Goal: Transaction & Acquisition: Purchase product/service

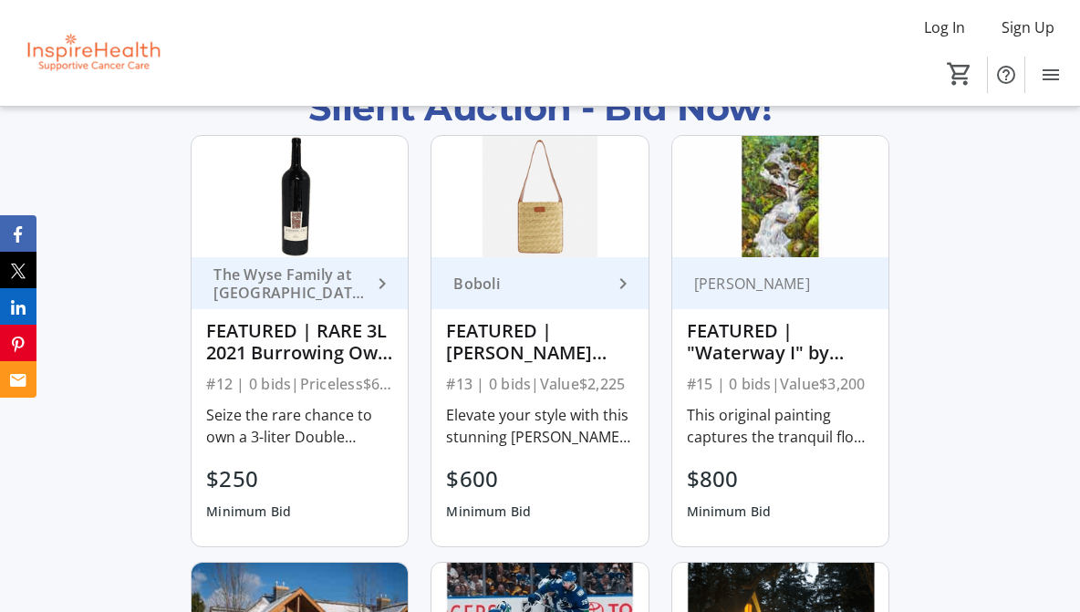
scroll to position [1120, 0]
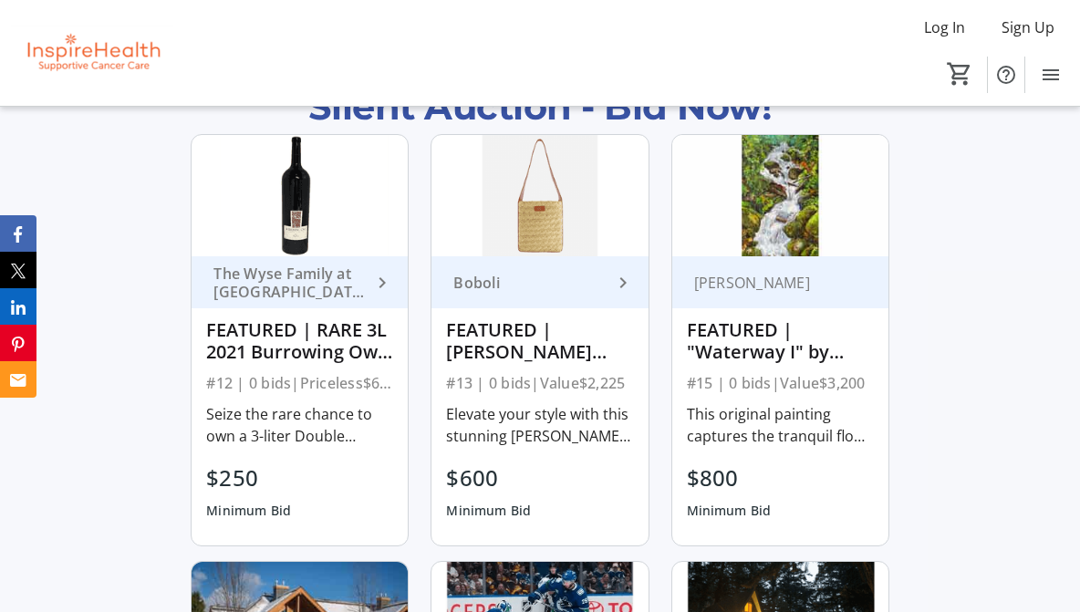
click at [794, 180] on img at bounding box center [780, 195] width 216 height 121
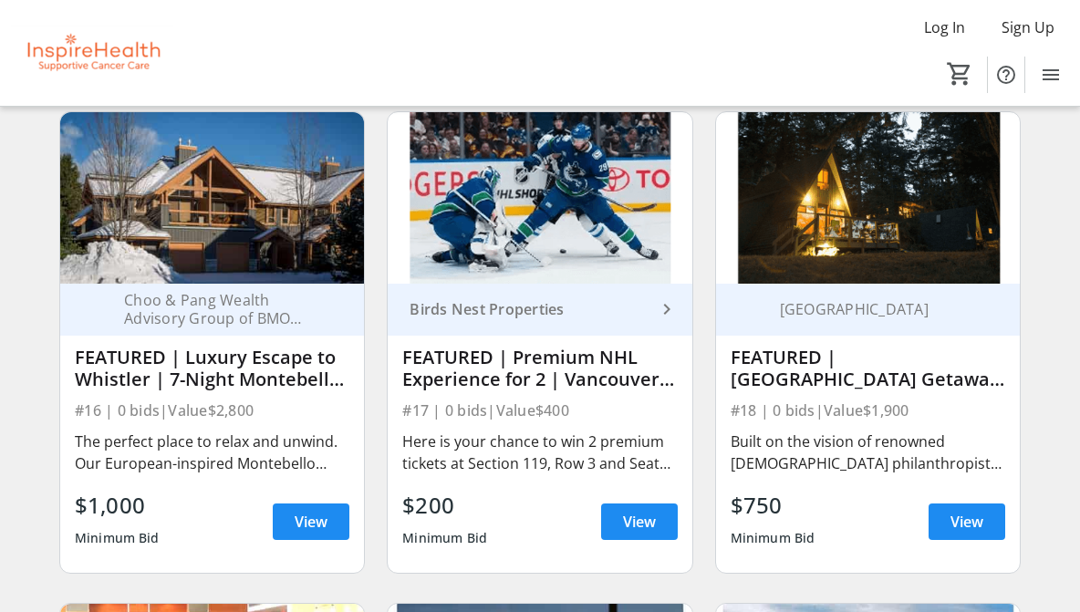
scroll to position [649, 0]
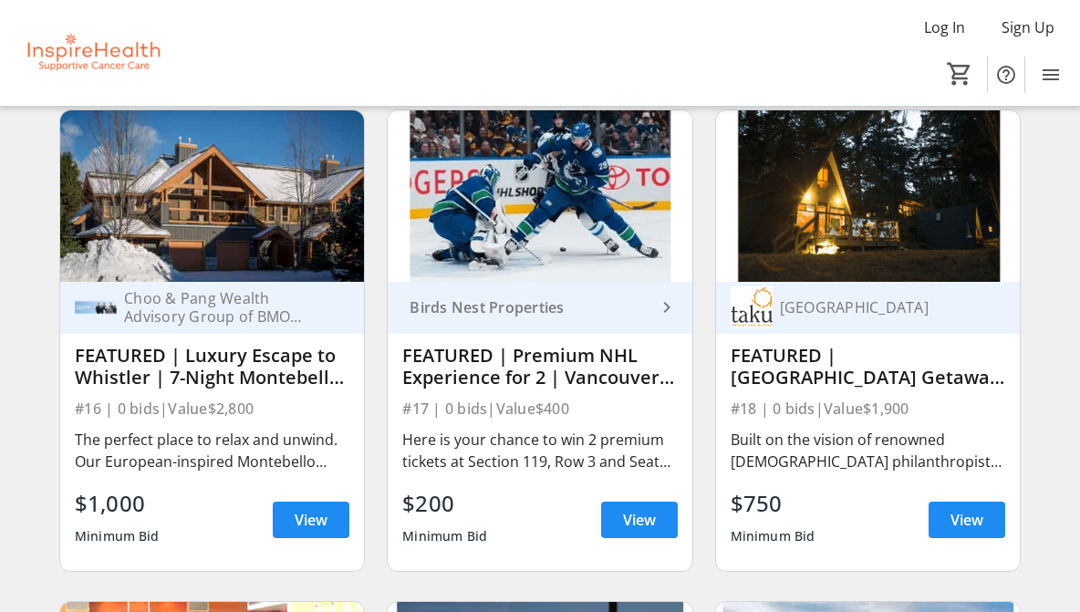
click at [862, 220] on img at bounding box center [868, 195] width 304 height 171
click at [980, 531] on span "View" at bounding box center [966, 520] width 33 height 22
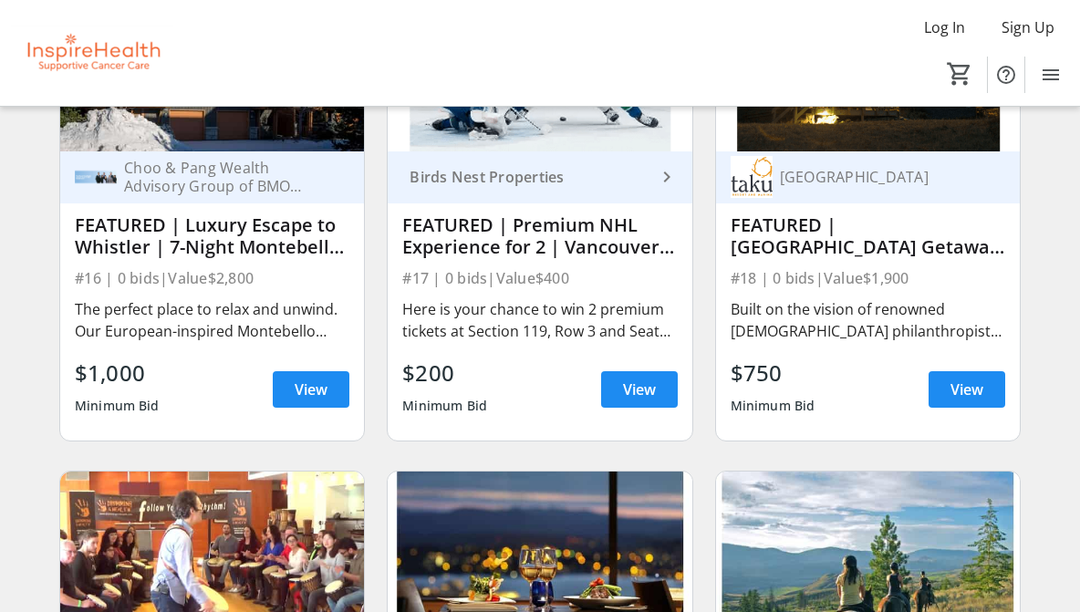
scroll to position [778, 0]
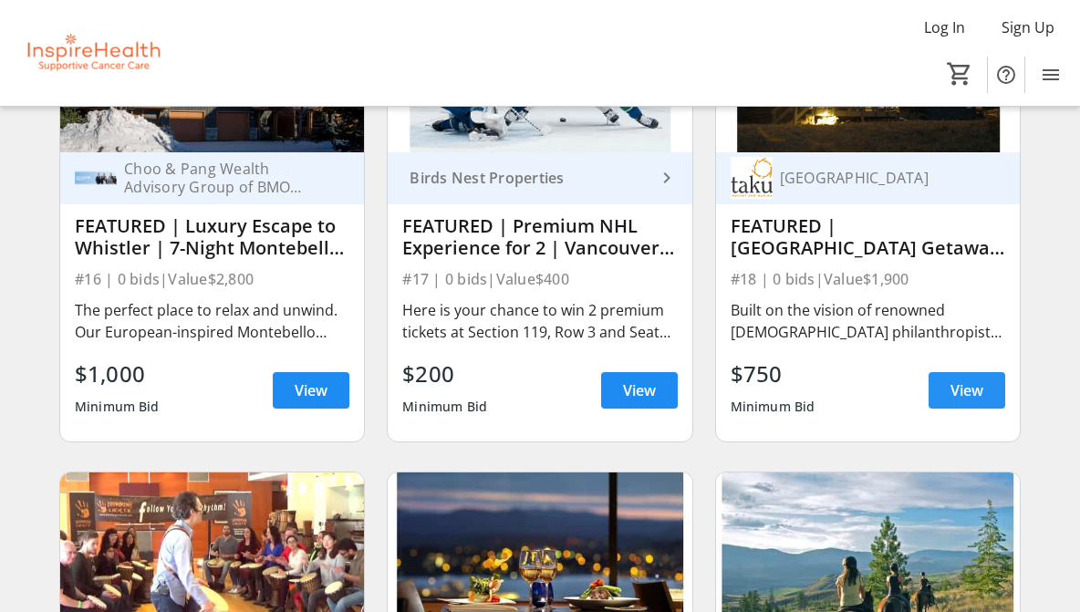
click at [954, 401] on span "View" at bounding box center [966, 390] width 33 height 22
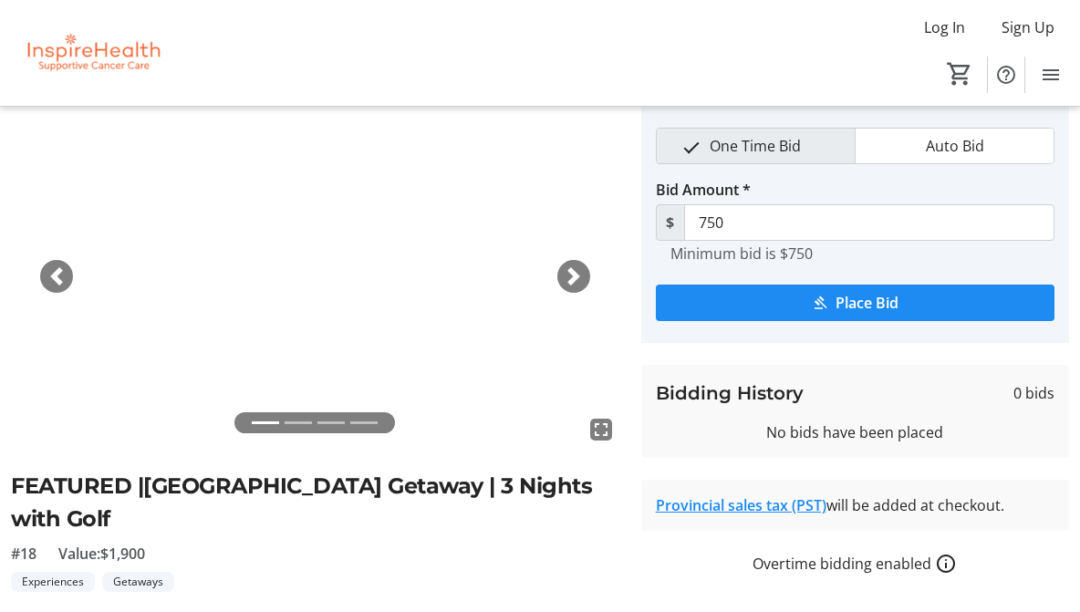
scroll to position [67, 0]
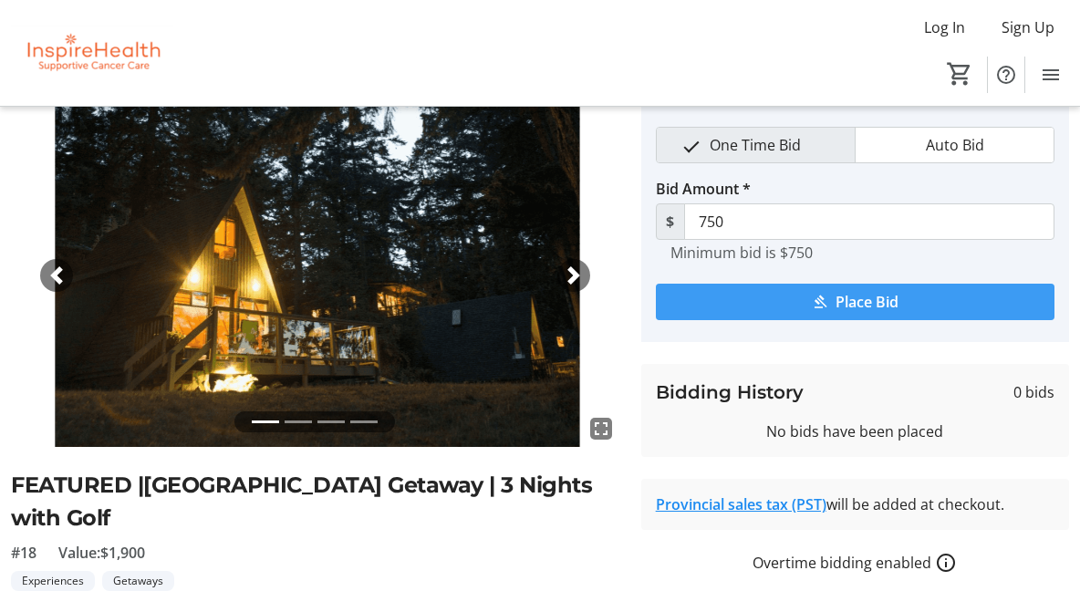
click at [887, 296] on span "Place Bid" at bounding box center [866, 302] width 63 height 22
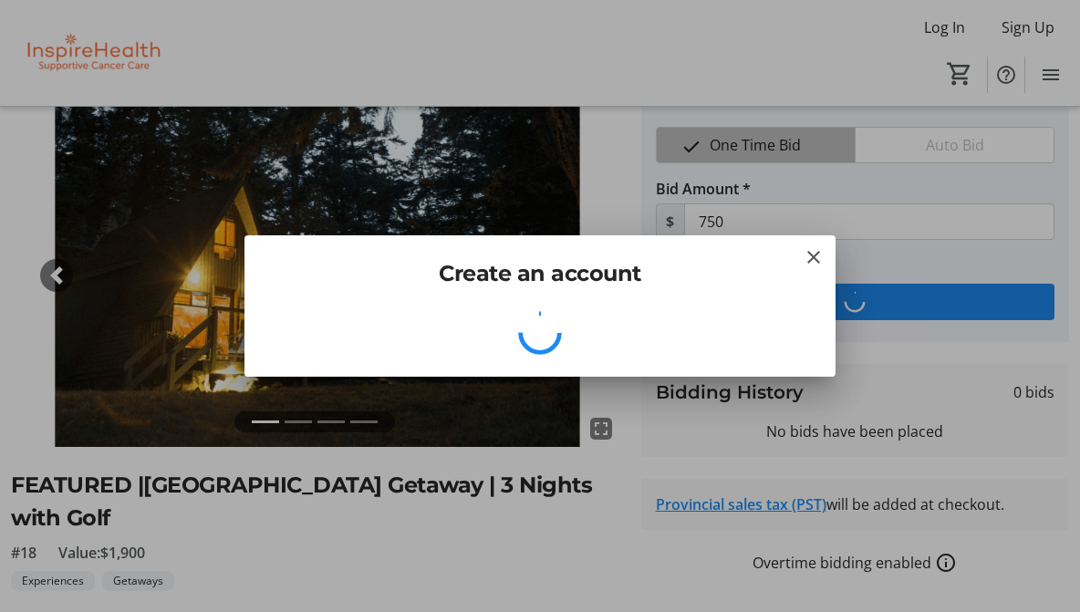
scroll to position [0, 0]
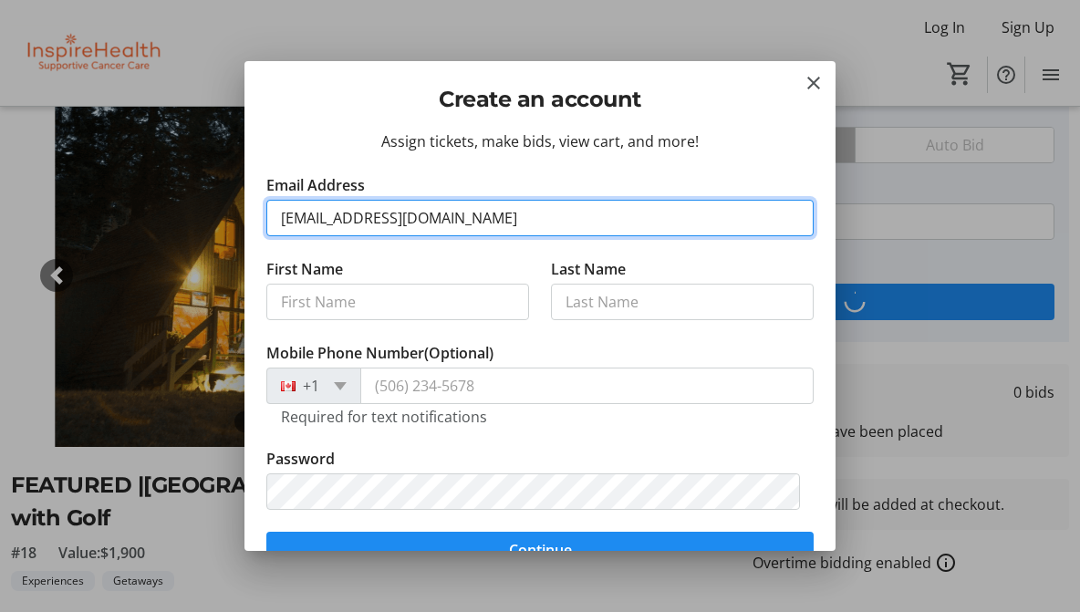
type input "[EMAIL_ADDRESS][DOMAIN_NAME]"
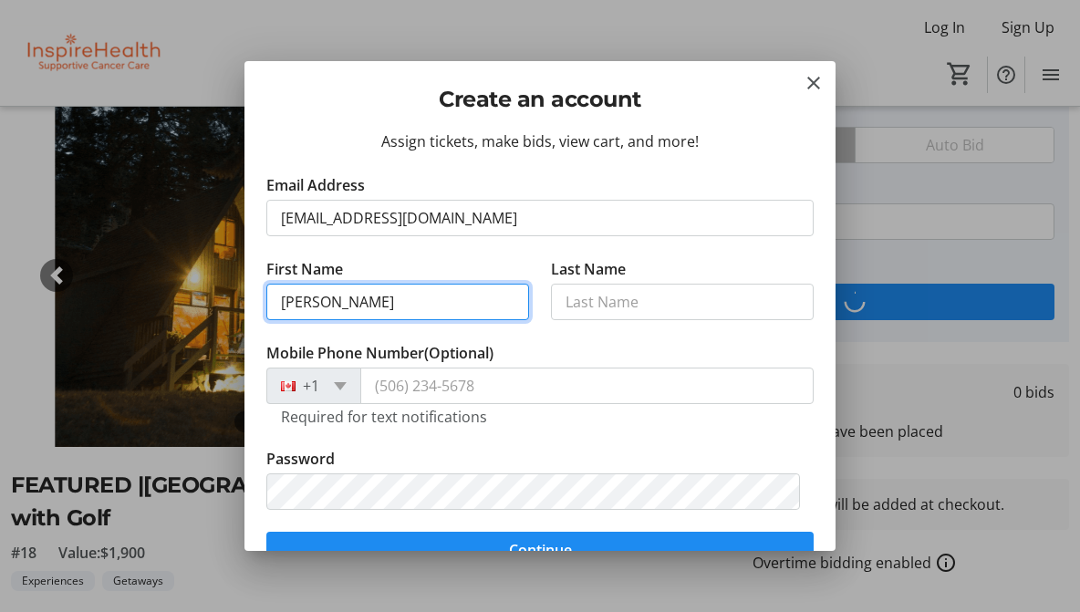
type input "[PERSON_NAME]"
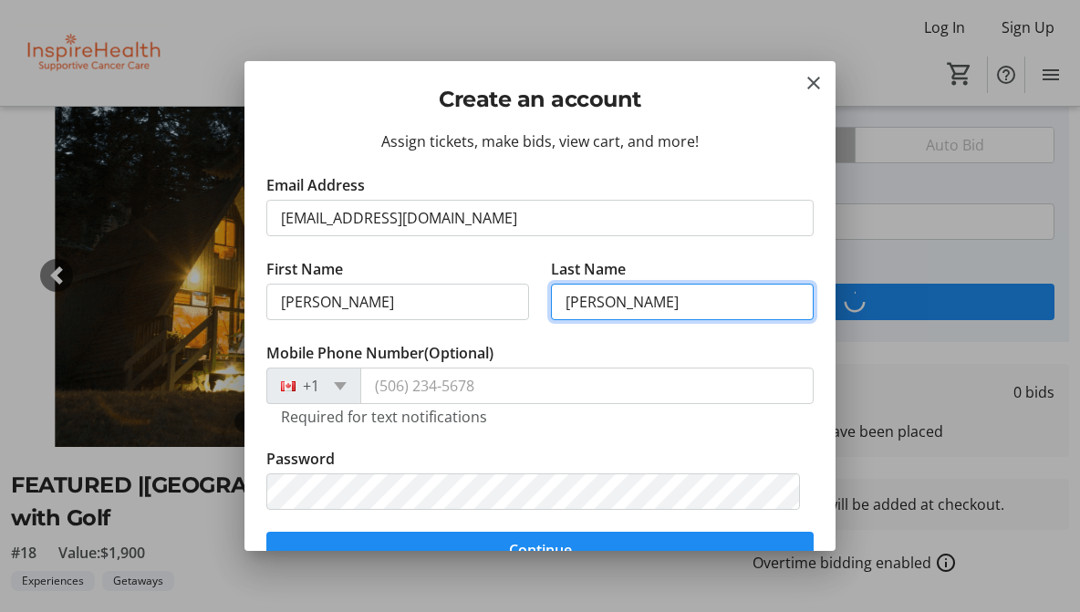
type input "[PERSON_NAME]"
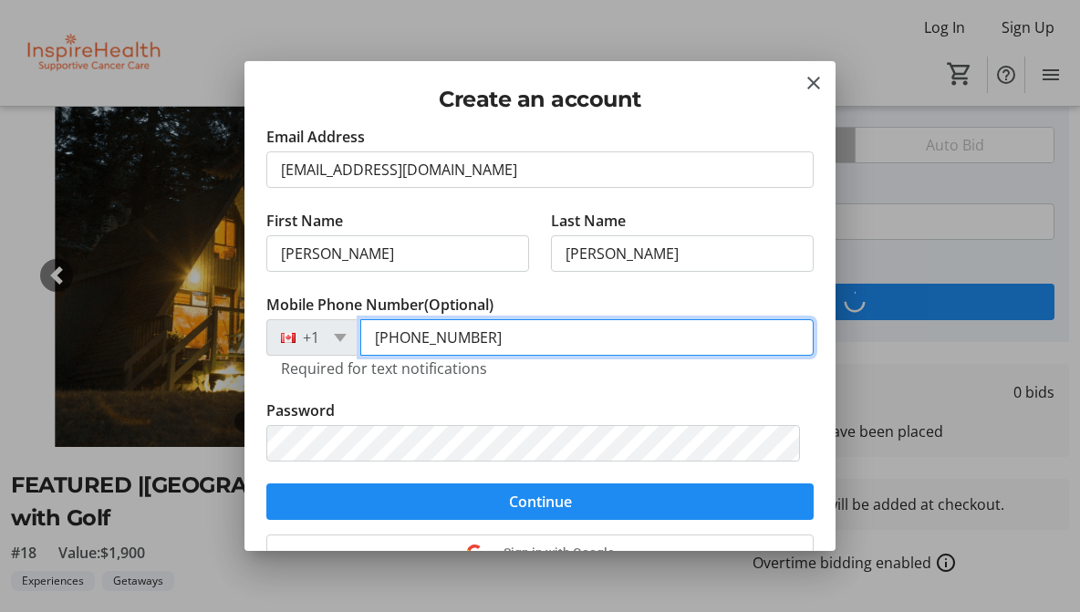
scroll to position [42, 0]
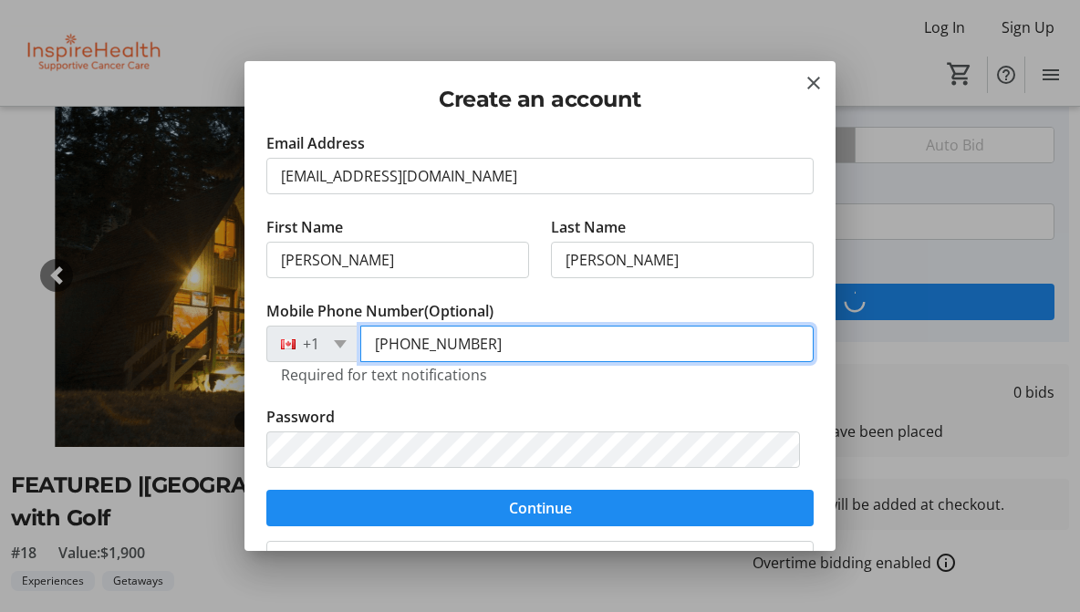
type input "[PHONE_NUMBER]"
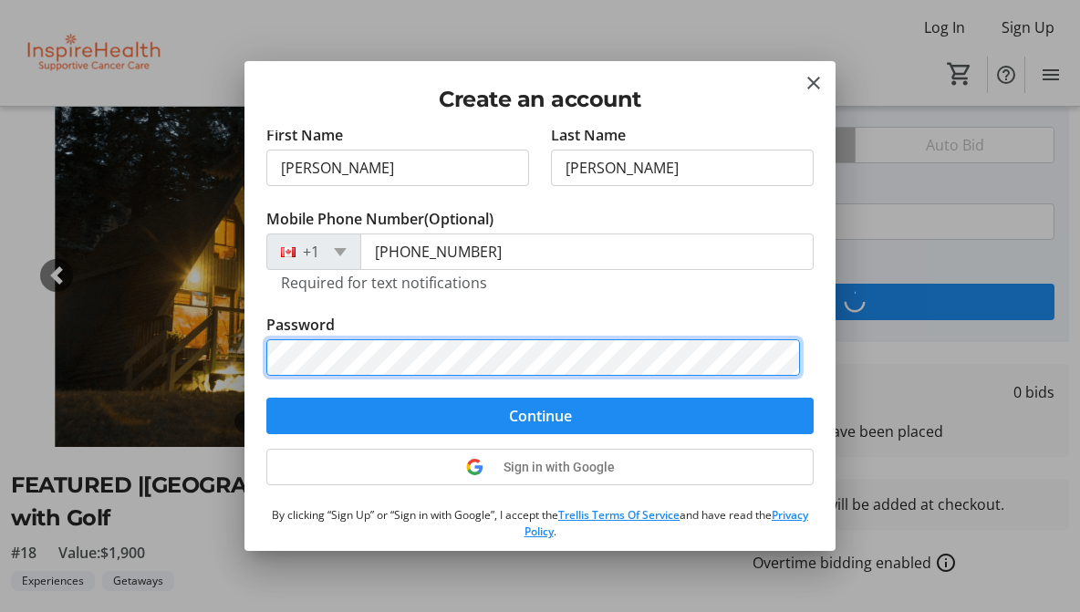
scroll to position [150, 0]
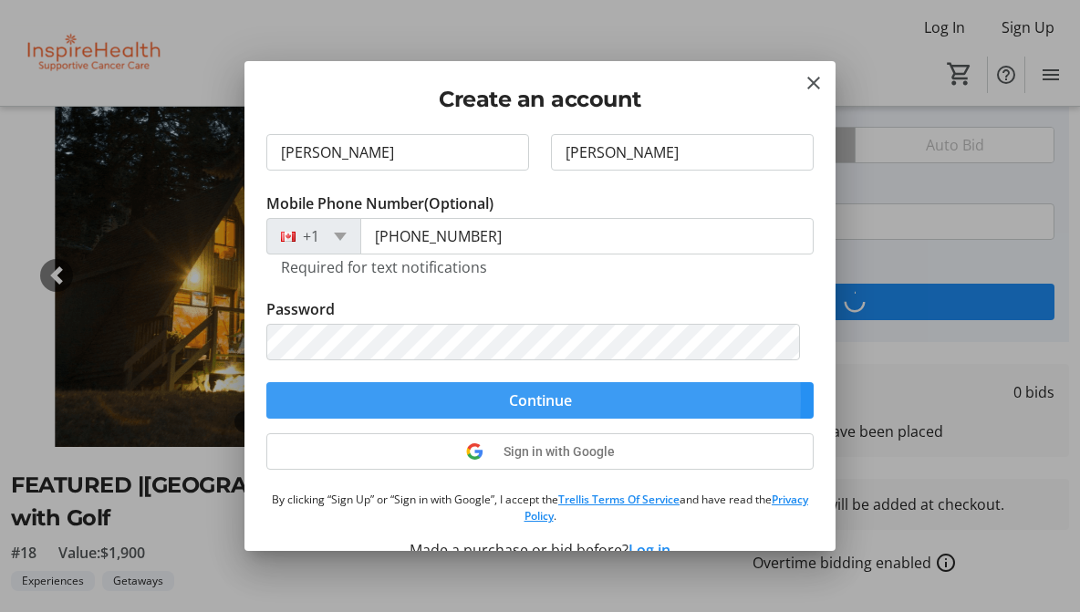
click at [442, 398] on span "submit" at bounding box center [539, 401] width 547 height 44
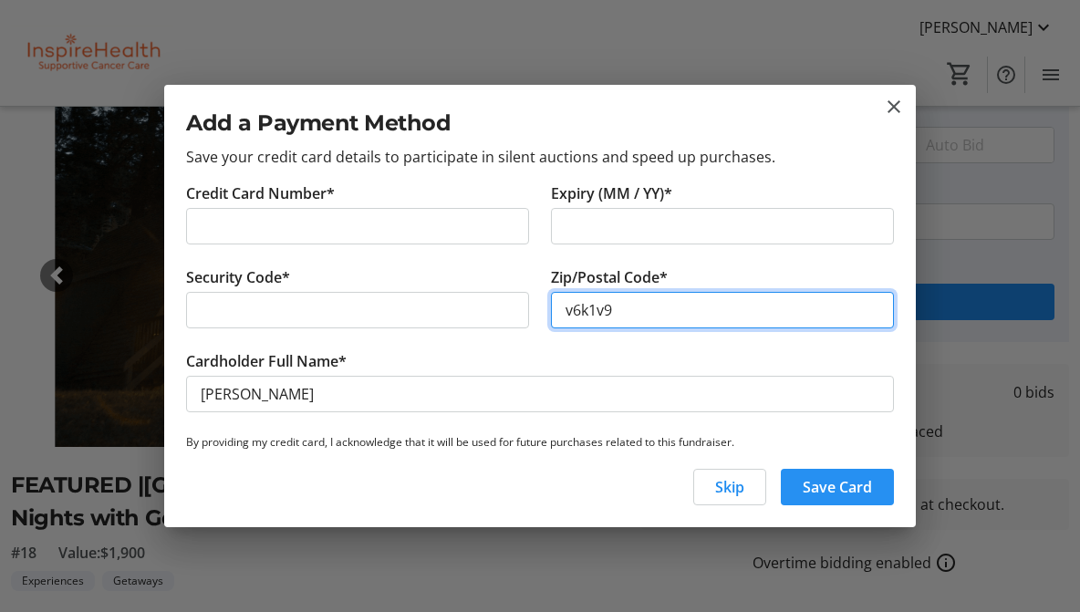
type input "v6k1v9"
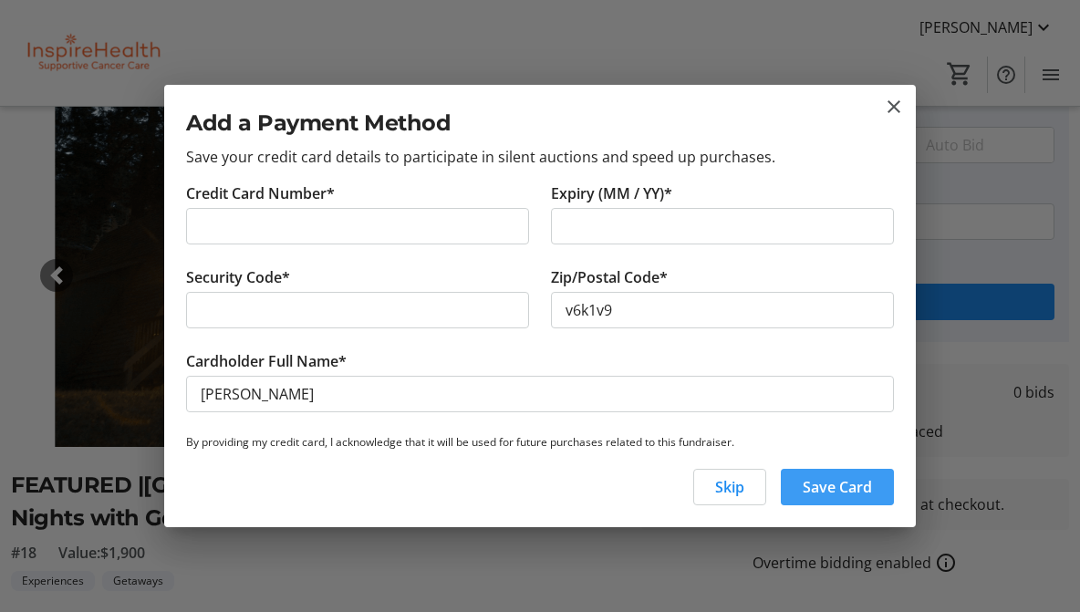
click at [849, 485] on span "Save Card" at bounding box center [837, 487] width 69 height 22
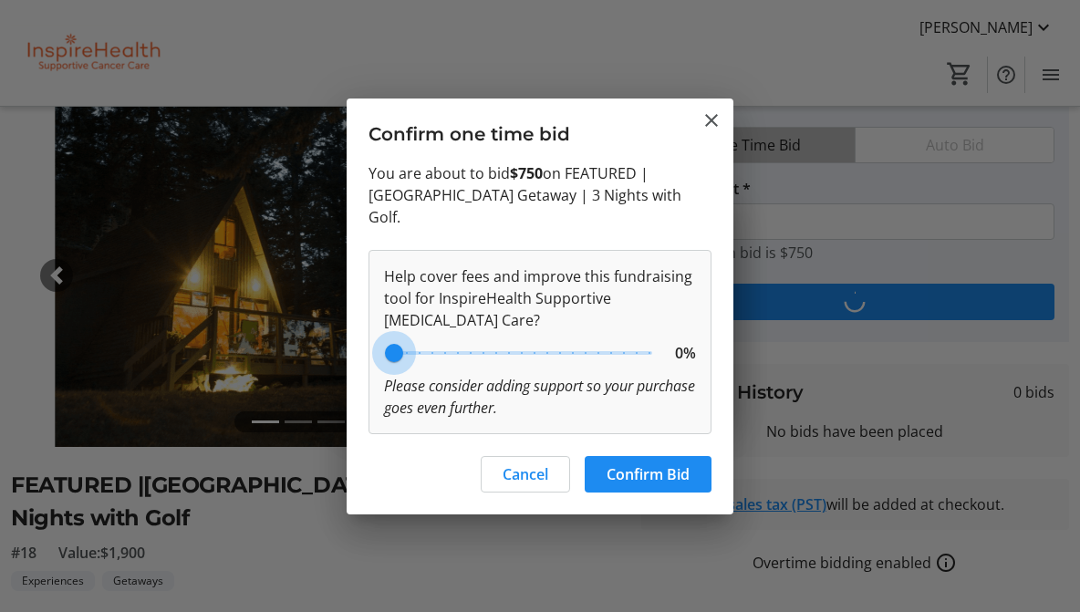
drag, startPoint x: 494, startPoint y: 353, endPoint x: 369, endPoint y: 353, distance: 125.0
type input "0"
click at [369, 353] on tr-auction-tips-config-ui "Help cover fees and improve this fundraising tool for InspireHealth Supportive …" at bounding box center [539, 342] width 343 height 184
click at [613, 463] on span "Confirm Bid" at bounding box center [648, 474] width 83 height 22
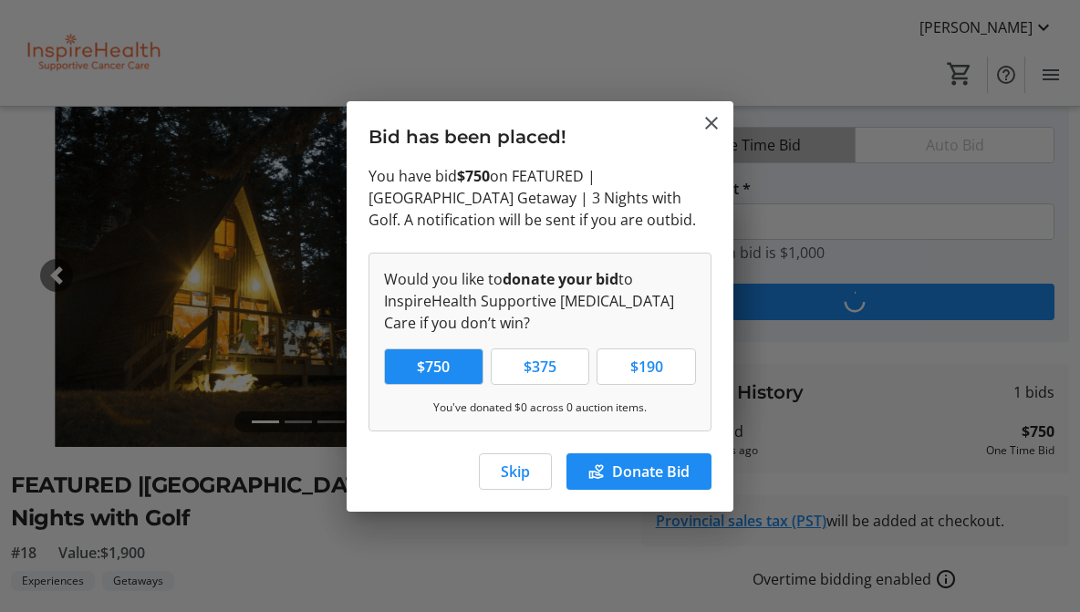
type input "1,000"
click at [518, 472] on span "Skip" at bounding box center [515, 472] width 29 height 22
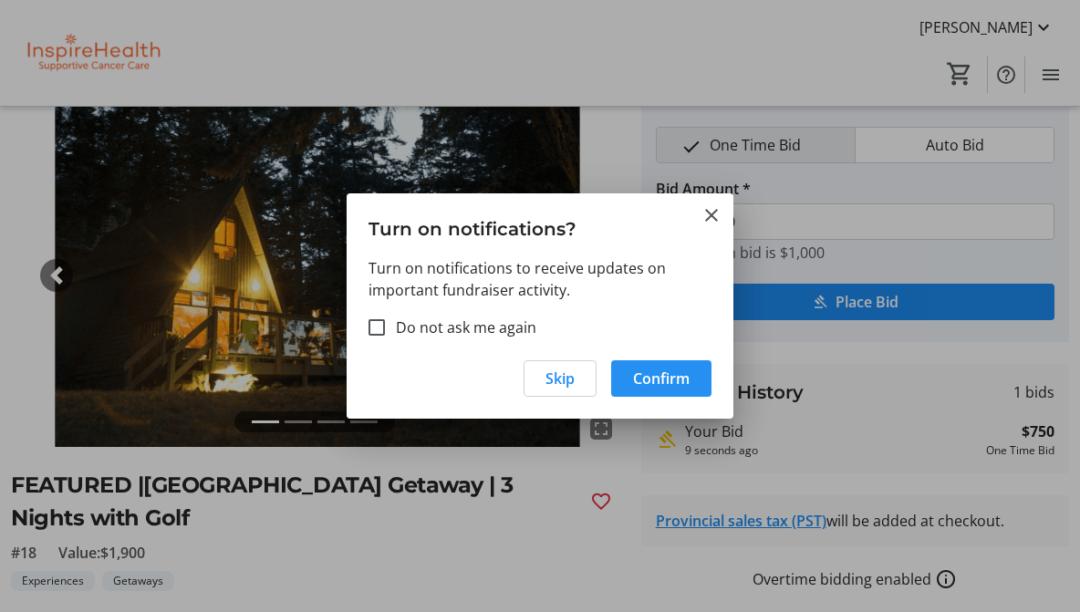
click at [660, 379] on span "Confirm" at bounding box center [661, 379] width 57 height 22
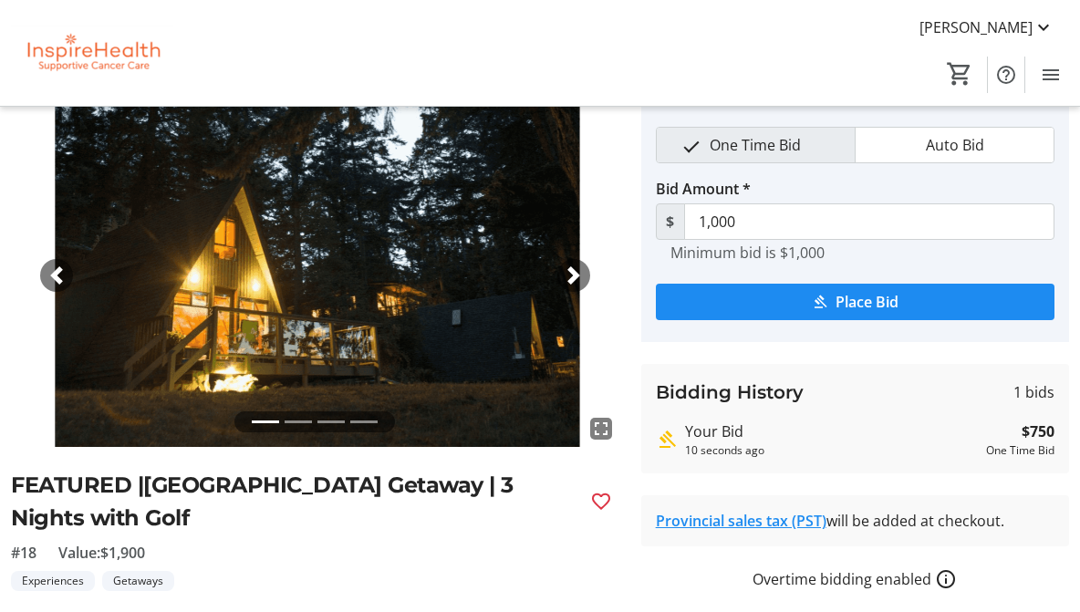
scroll to position [67, 0]
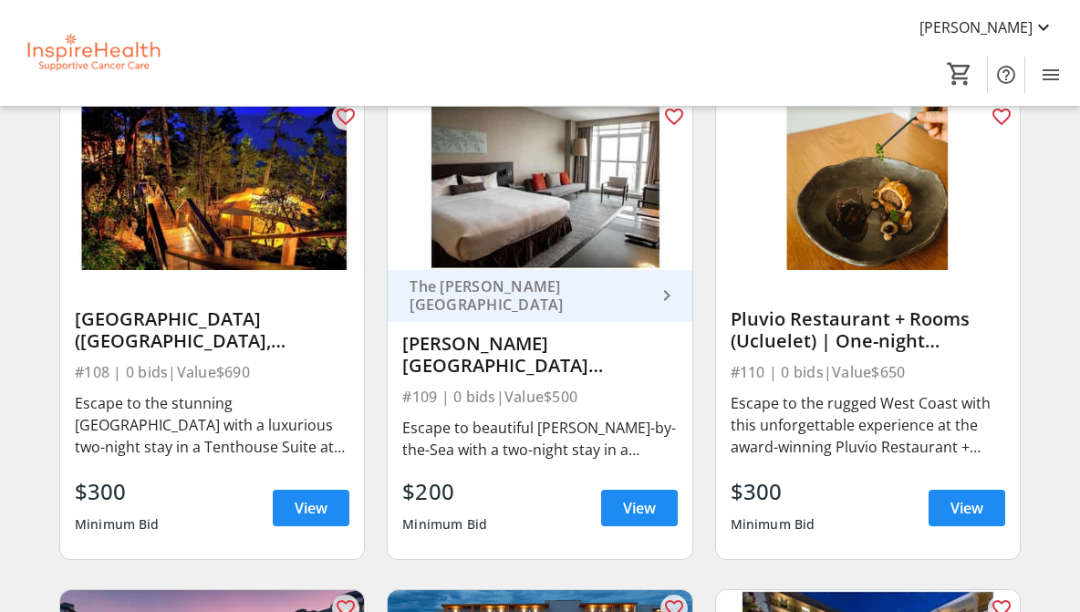
scroll to position [2626, 0]
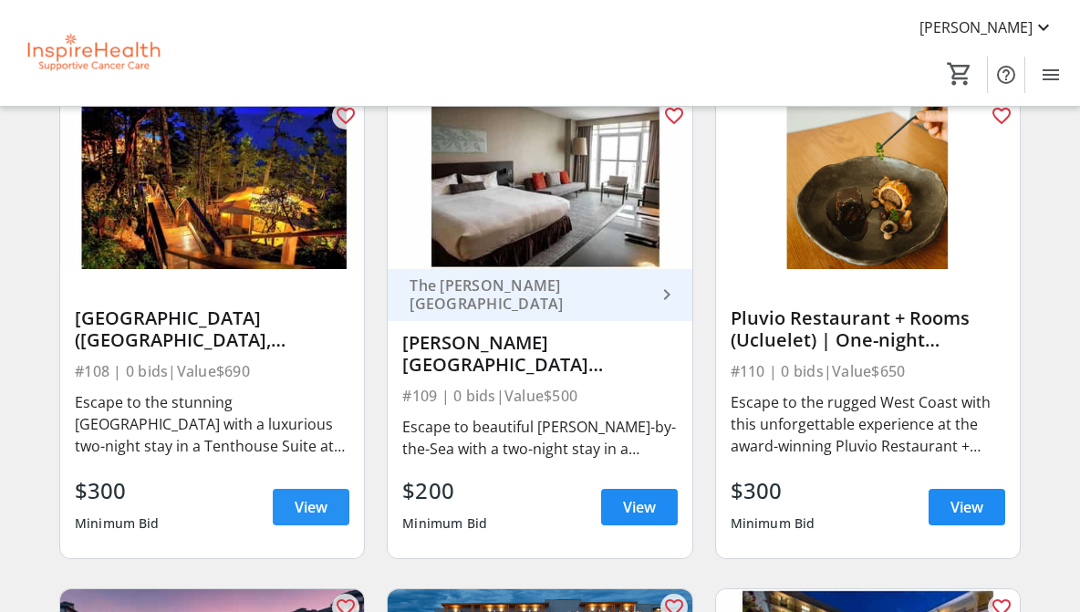
click at [303, 518] on span "View" at bounding box center [311, 507] width 33 height 22
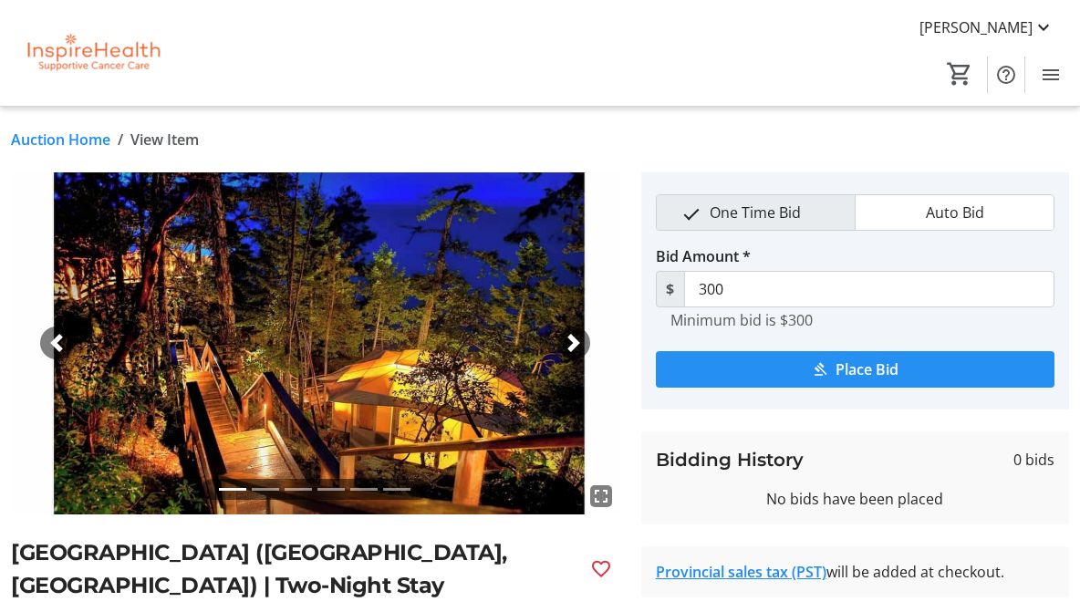
click at [793, 375] on span "submit" at bounding box center [855, 370] width 399 height 44
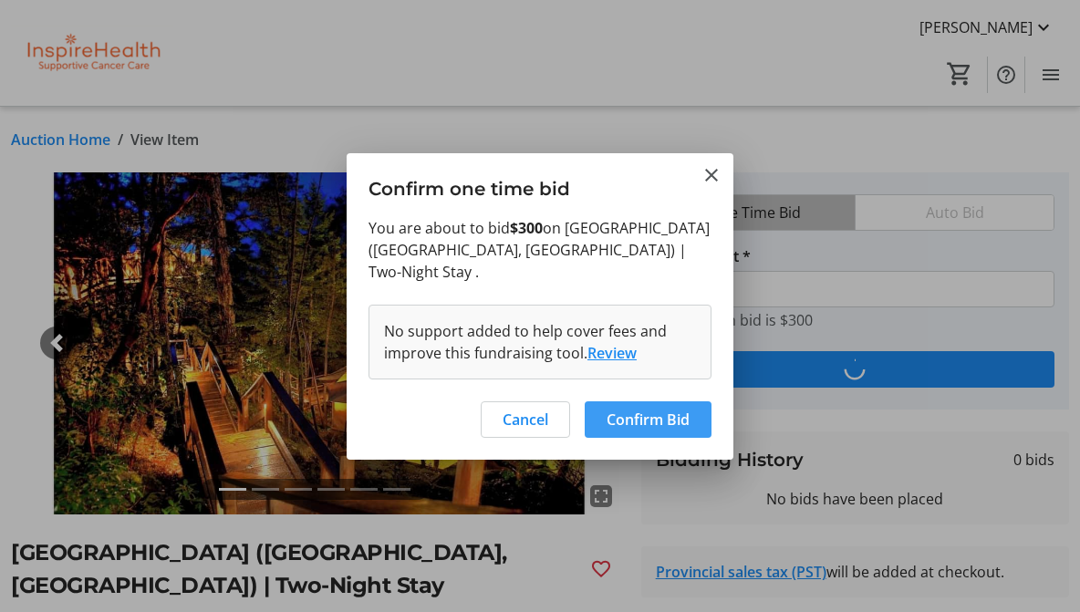
click at [670, 410] on span "Confirm Bid" at bounding box center [648, 420] width 83 height 22
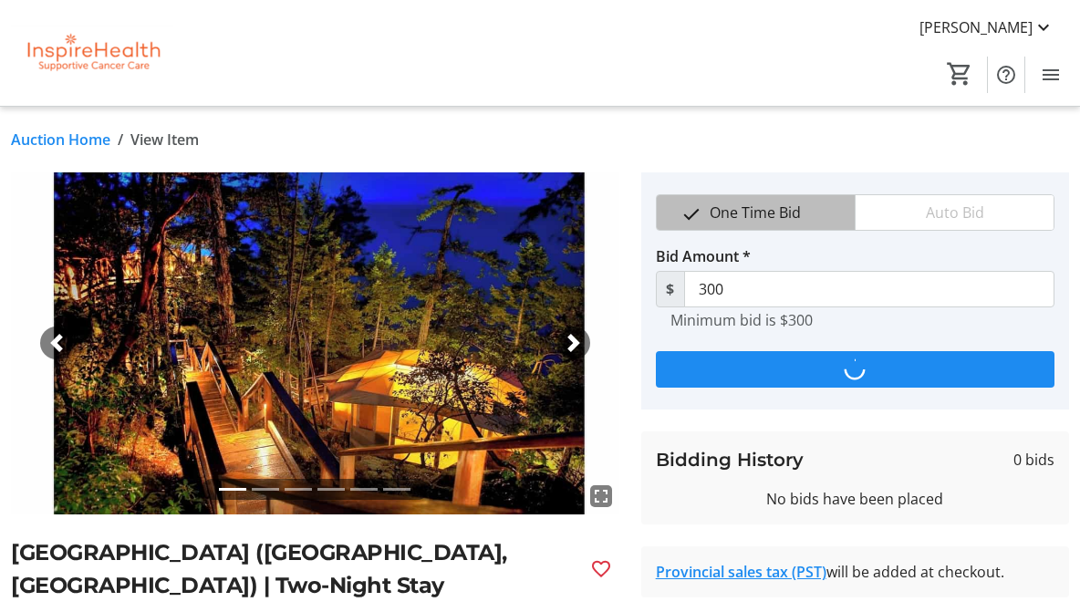
type input "400"
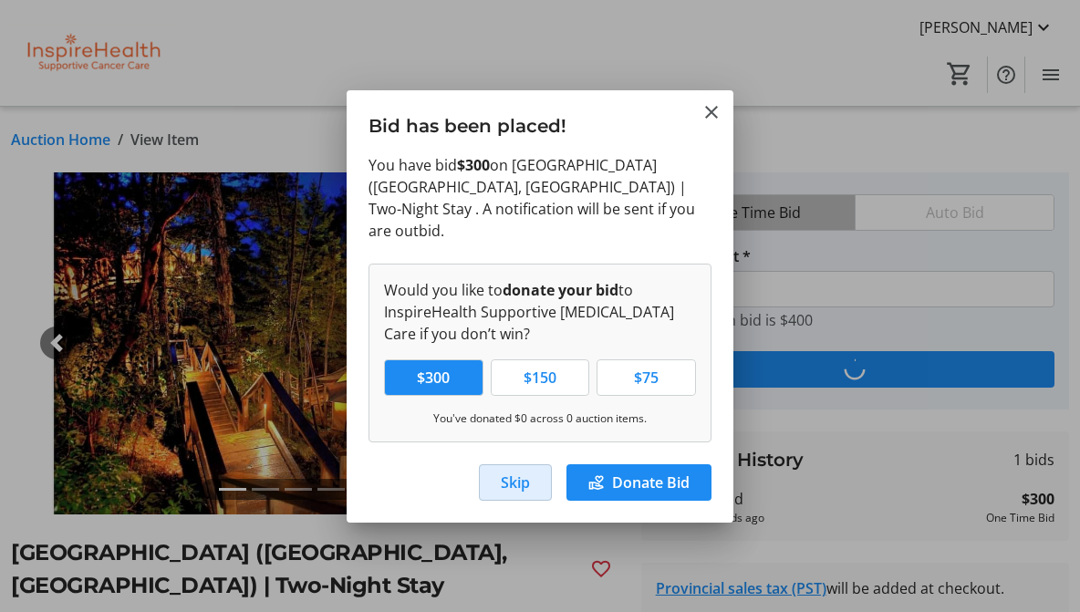
click at [515, 472] on span "Skip" at bounding box center [515, 483] width 29 height 22
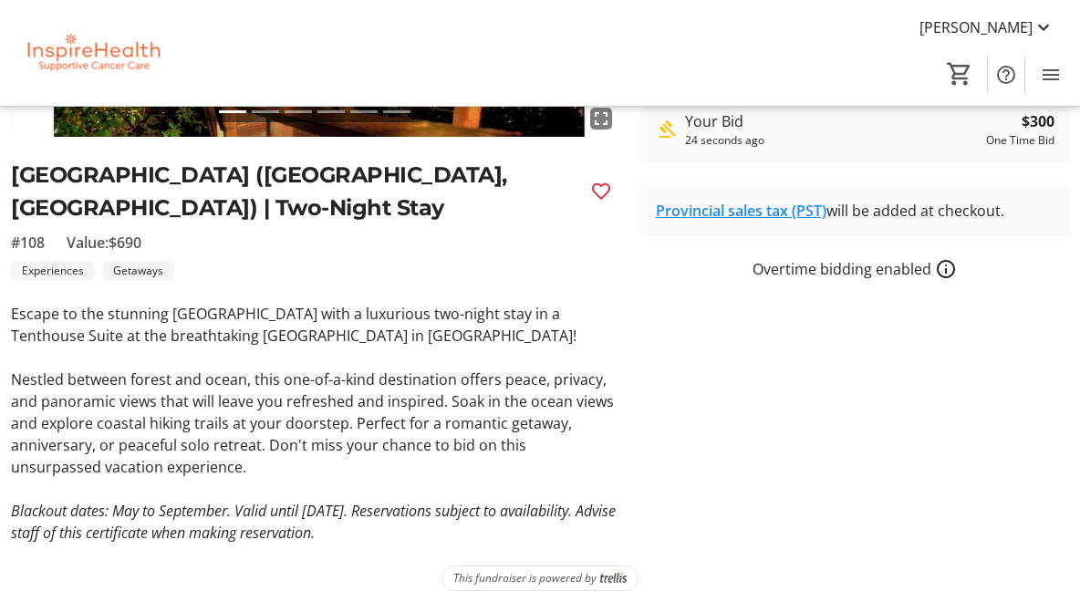
scroll to position [377, 0]
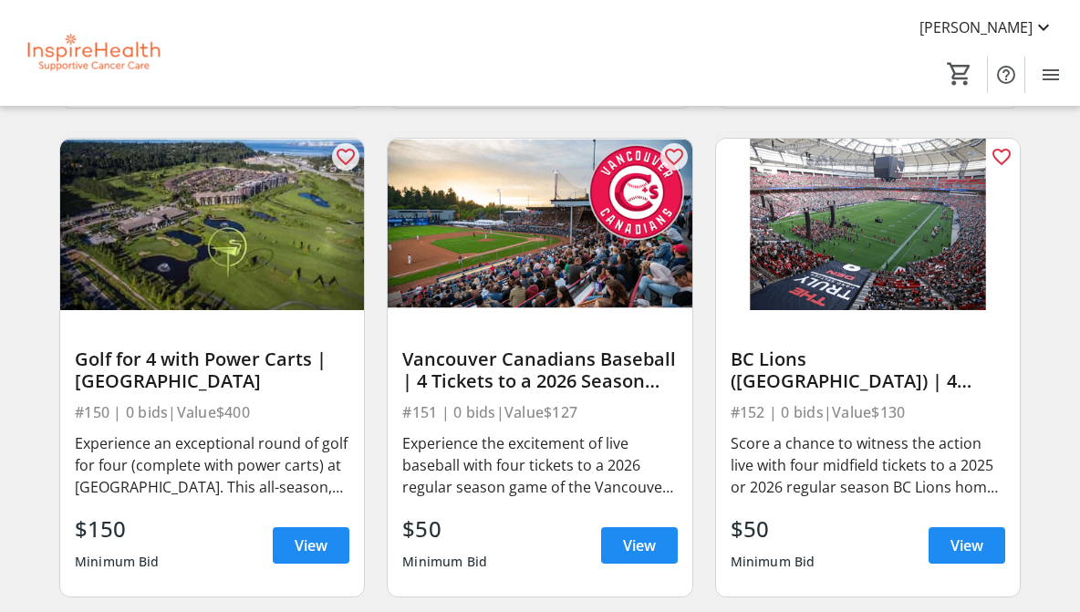
scroll to position [3582, 0]
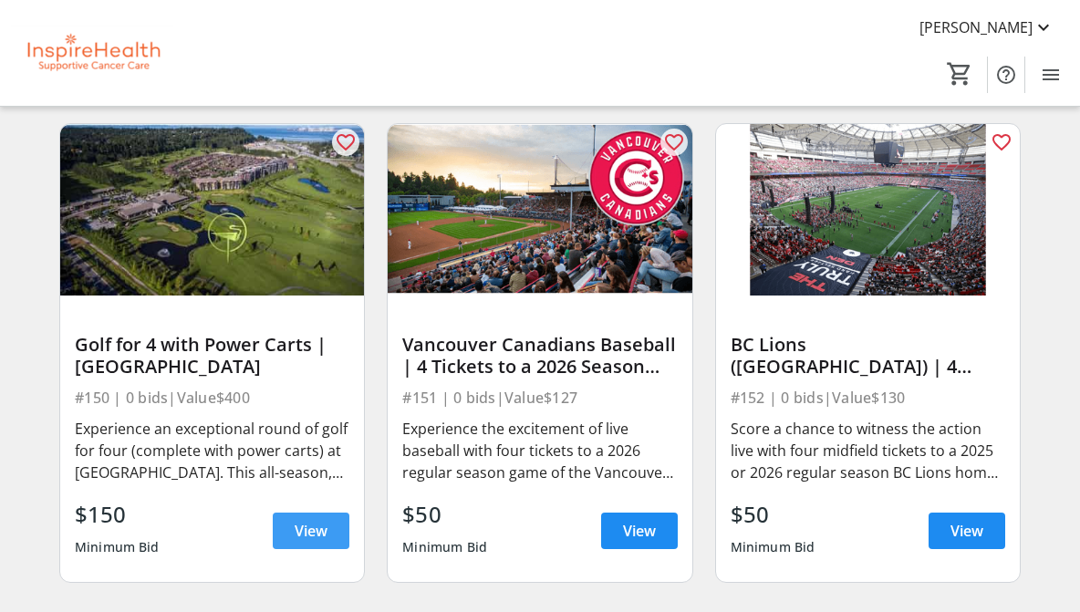
click at [305, 542] on span "View" at bounding box center [311, 531] width 33 height 22
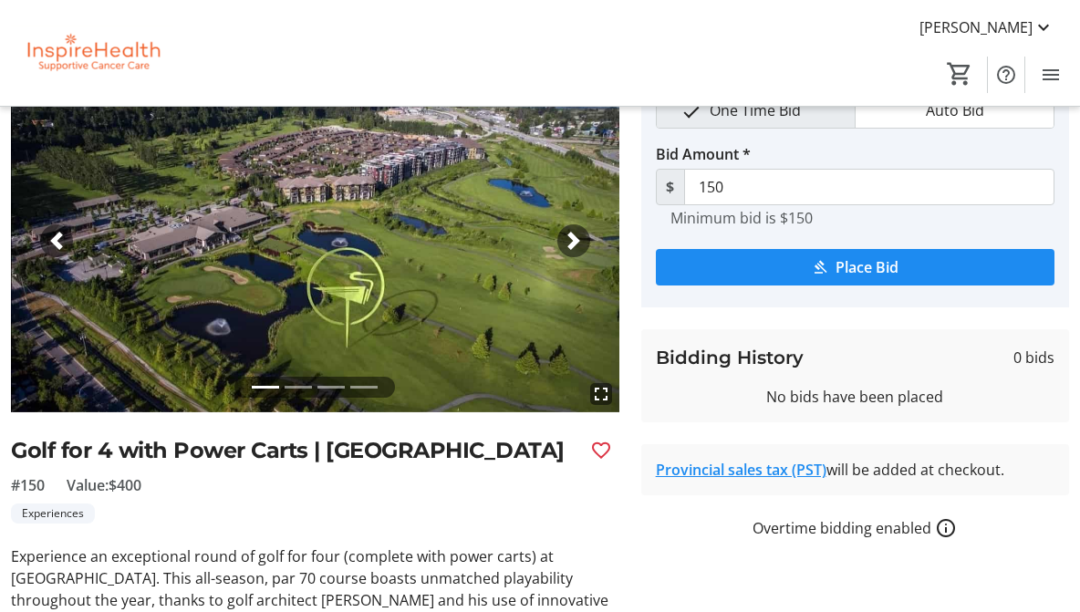
scroll to position [105, 0]
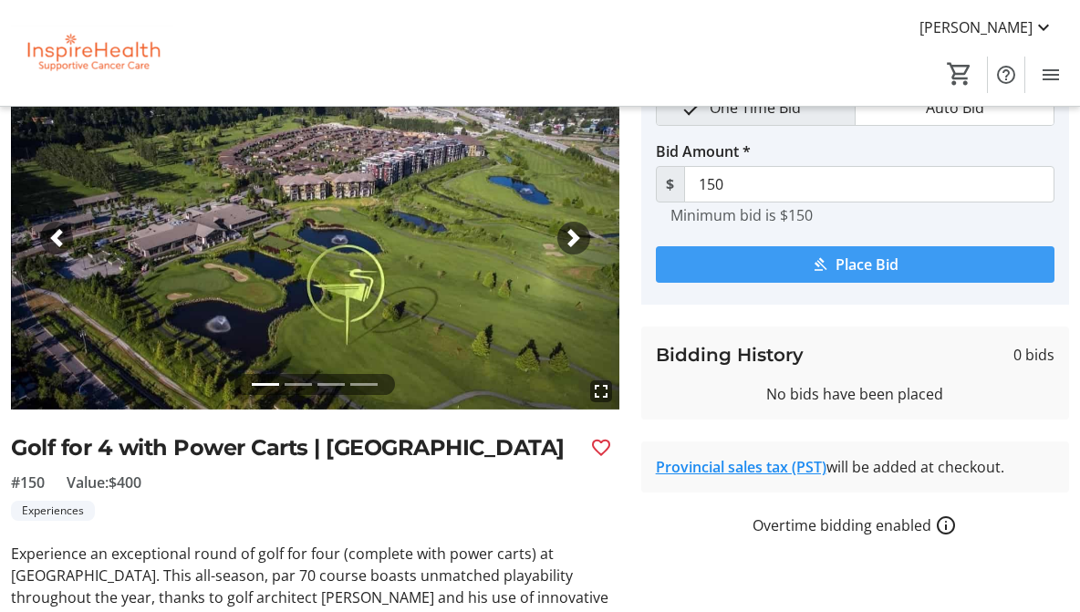
click at [898, 264] on span "Place Bid" at bounding box center [866, 265] width 63 height 22
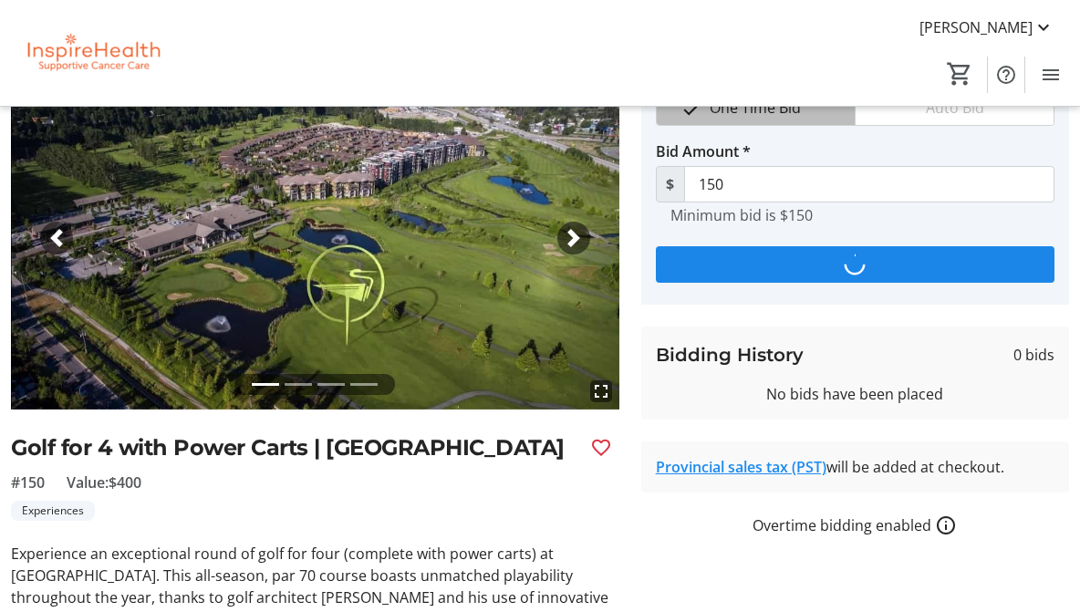
scroll to position [0, 0]
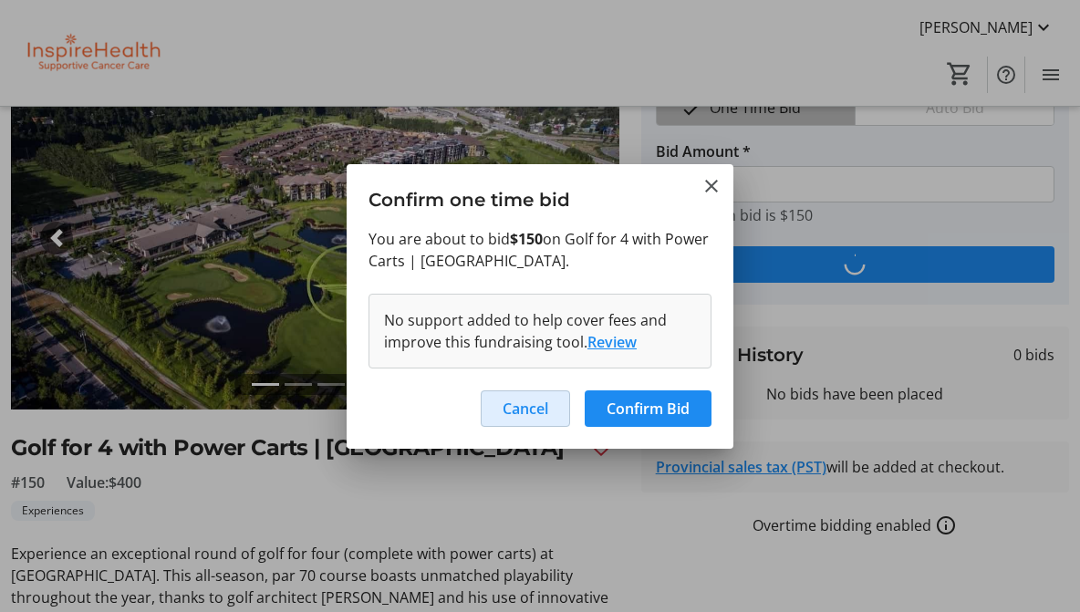
click at [514, 407] on span "Cancel" at bounding box center [526, 409] width 46 height 22
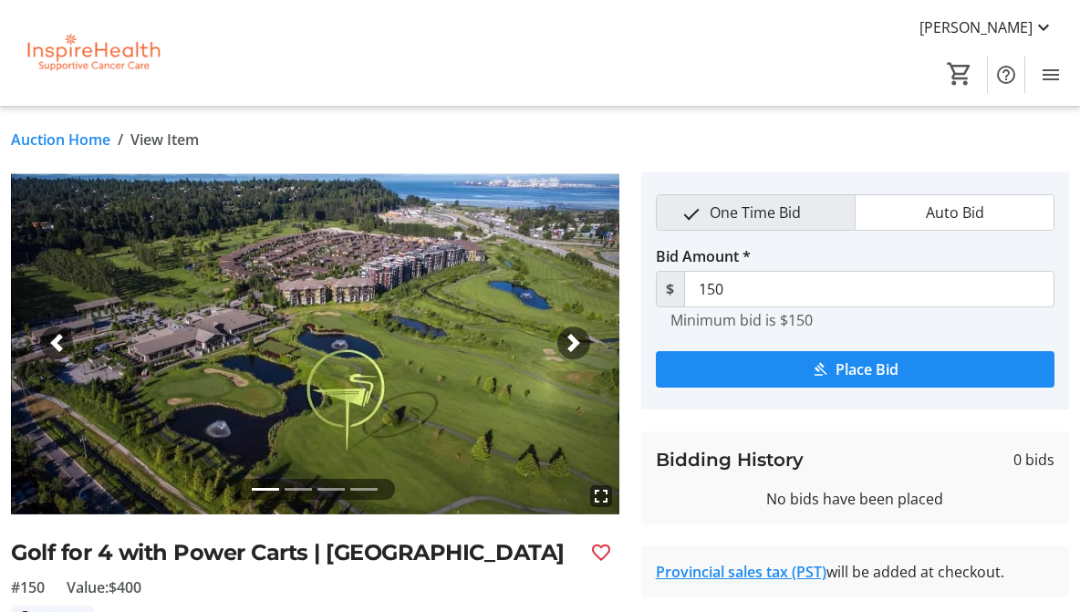
scroll to position [105, 0]
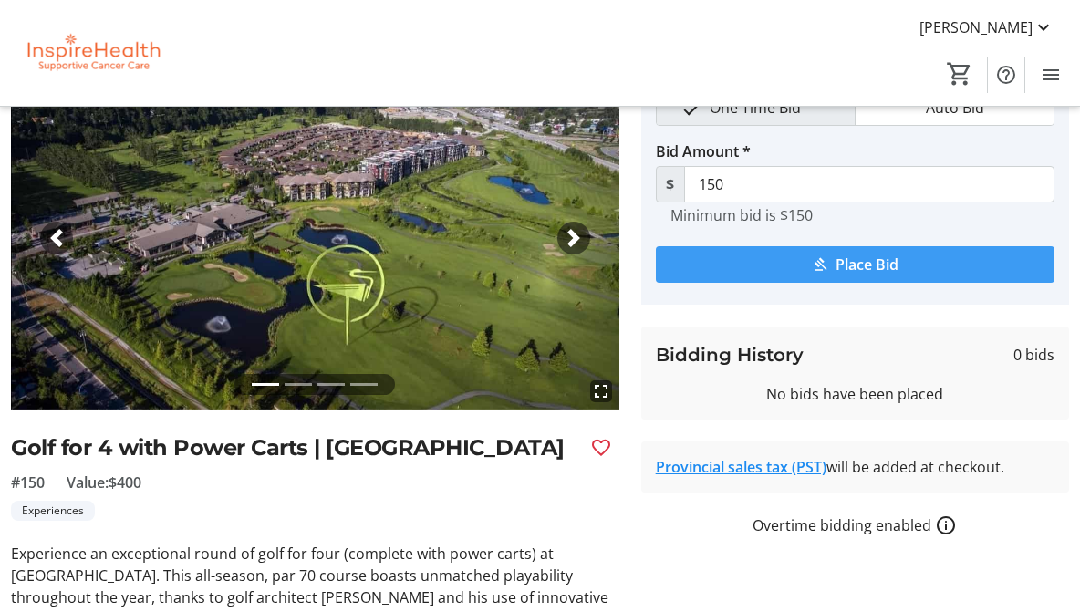
click at [730, 268] on span "submit" at bounding box center [855, 265] width 399 height 44
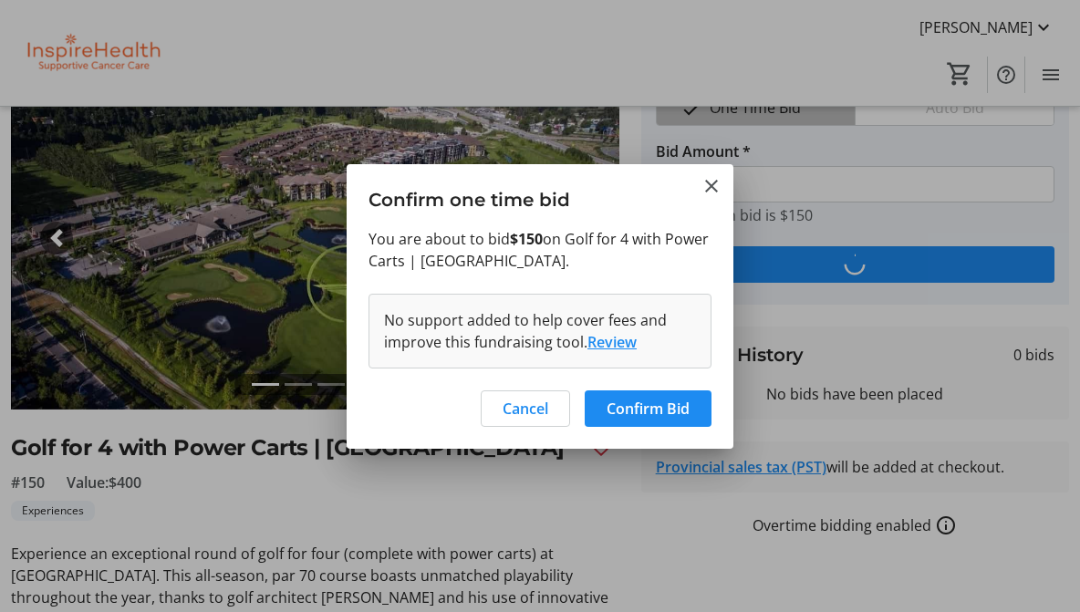
scroll to position [0, 0]
click at [652, 413] on span "Confirm Bid" at bounding box center [648, 409] width 83 height 22
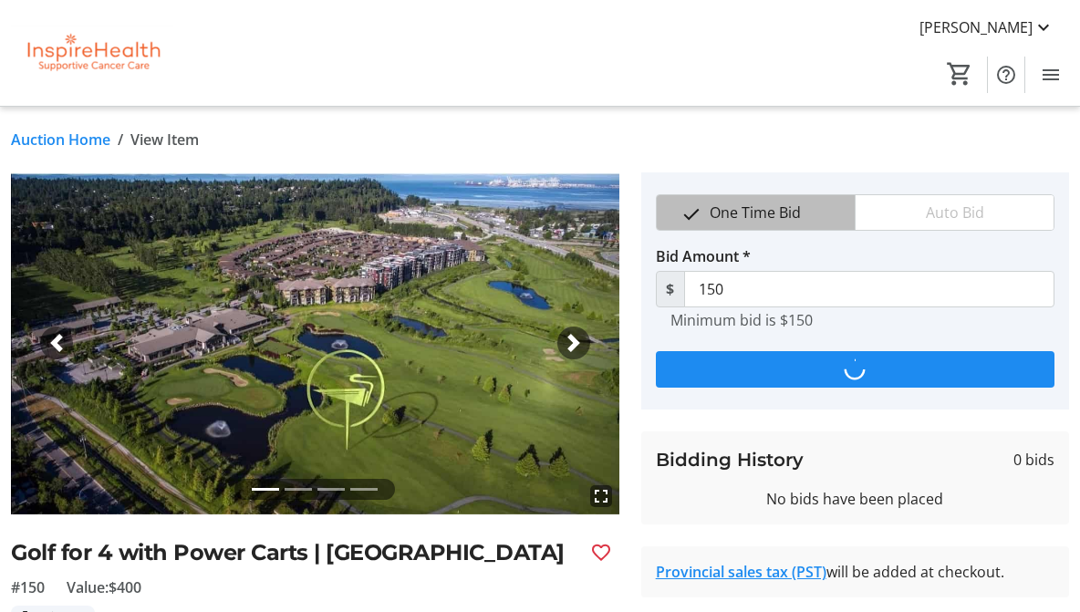
scroll to position [105, 0]
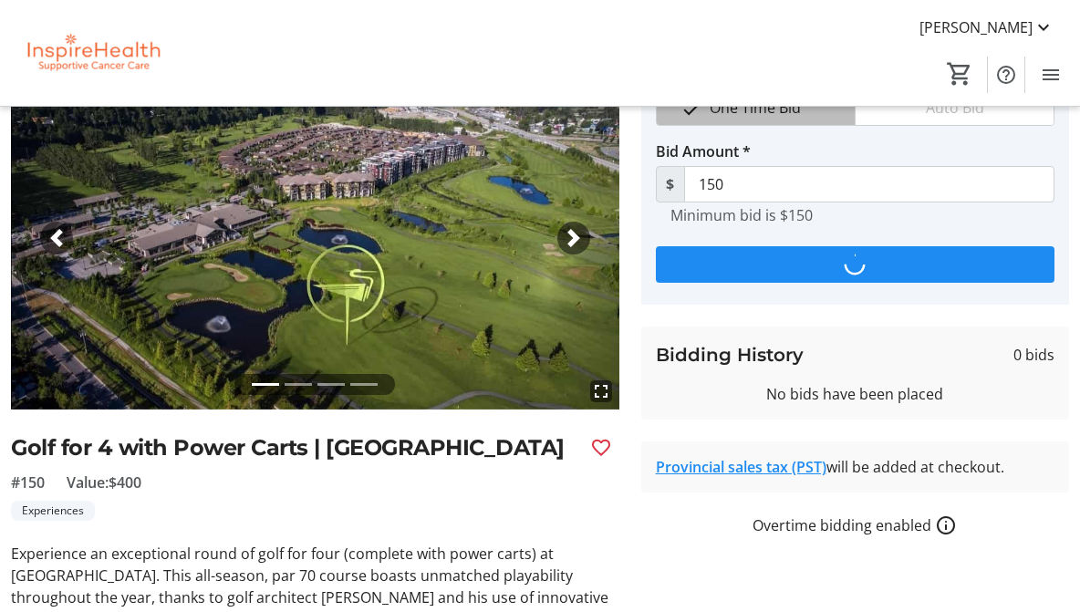
type input "225"
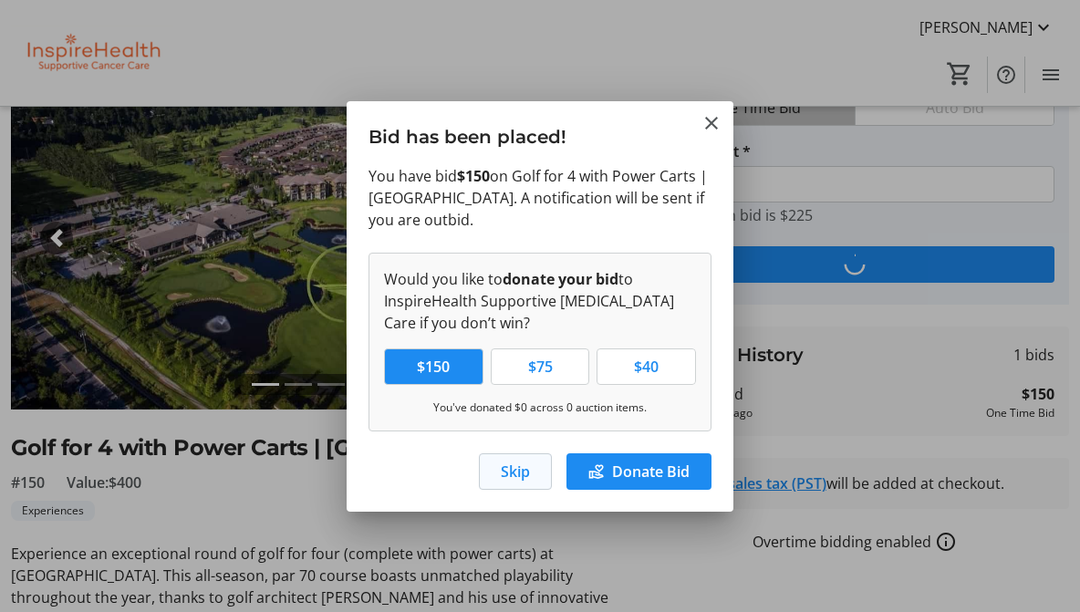
click at [502, 472] on span "Skip" at bounding box center [515, 472] width 29 height 22
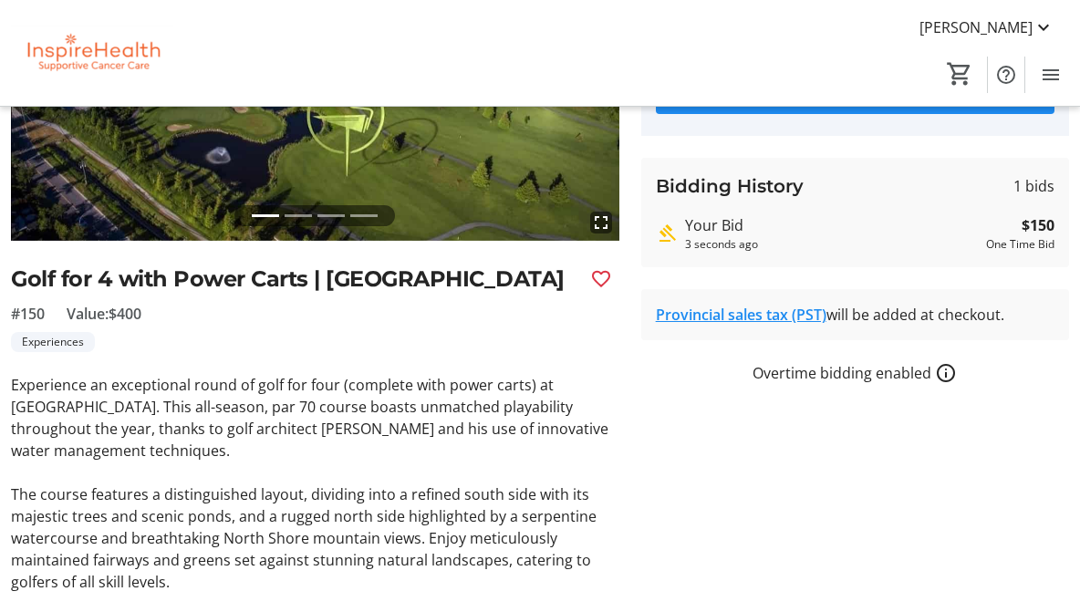
scroll to position [206, 0]
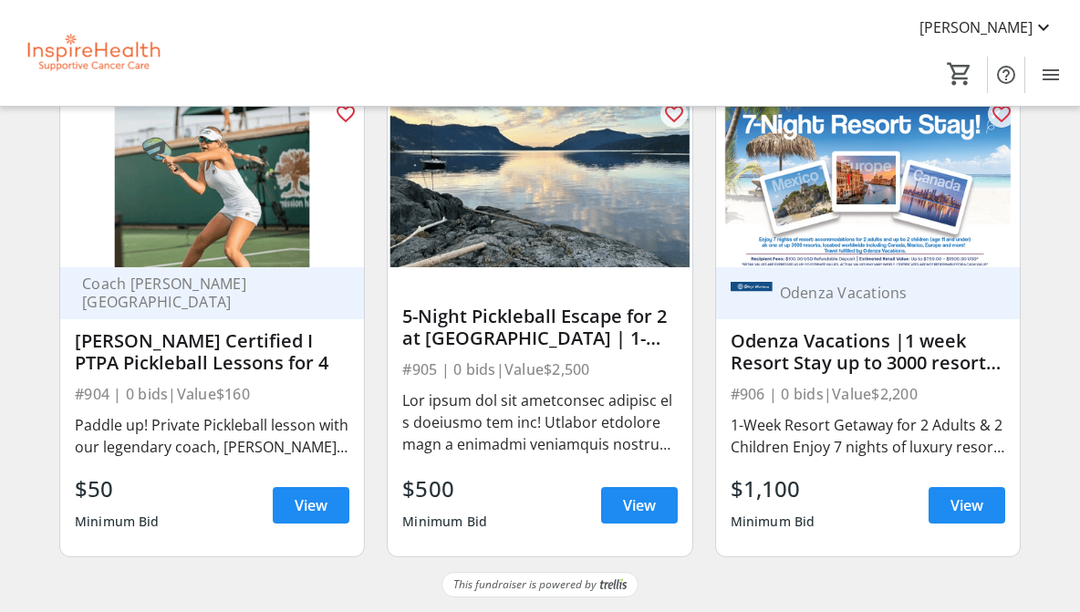
scroll to position [18826, 0]
